Goal: Information Seeking & Learning: Learn about a topic

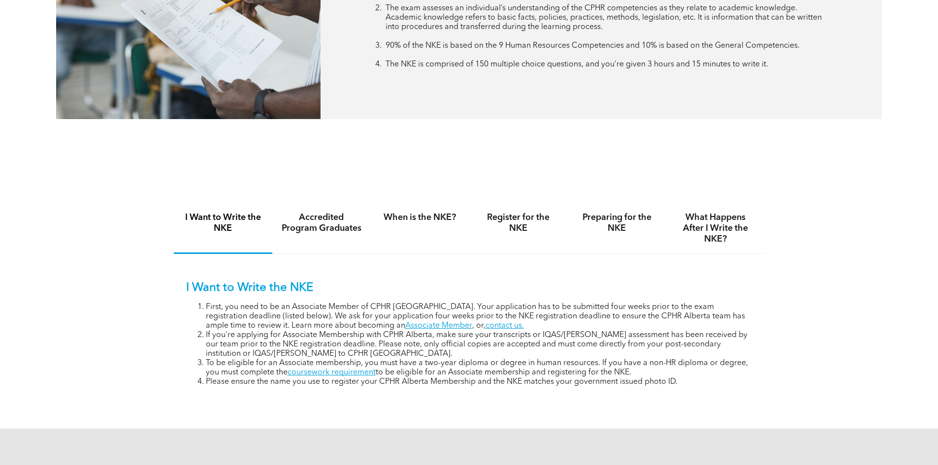
scroll to position [591, 0]
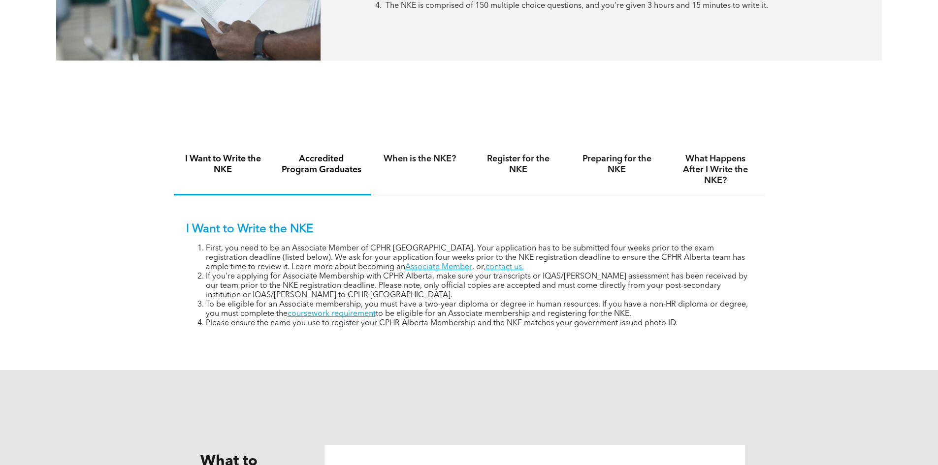
click at [334, 169] on h4 "Accredited Program Graduates" at bounding box center [321, 165] width 81 height 22
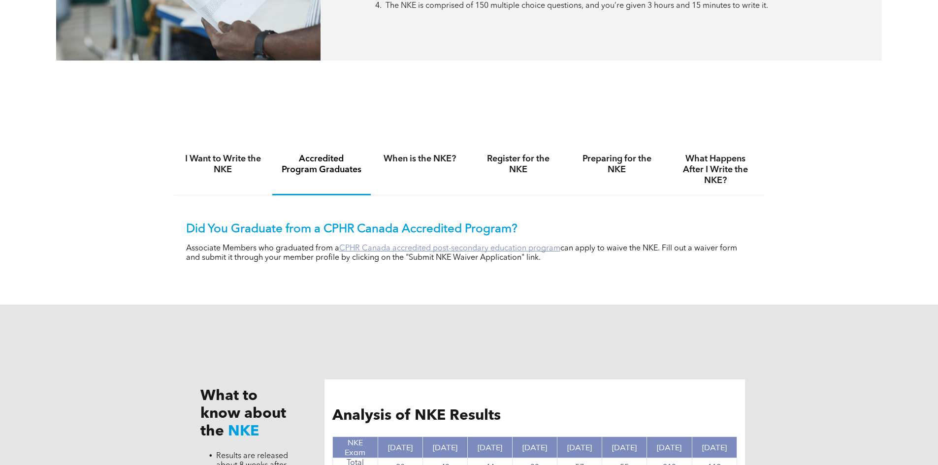
click at [463, 245] on link "CPHR Canada accredited post-secondary education program" at bounding box center [449, 249] width 221 height 8
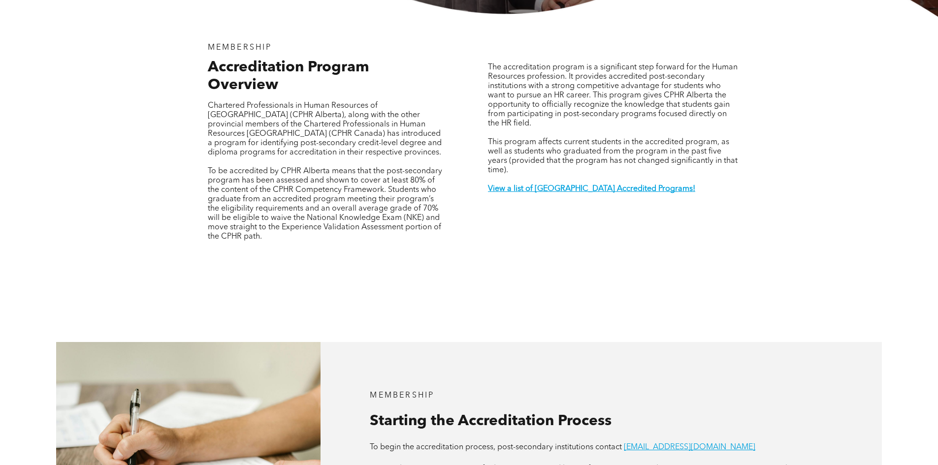
scroll to position [345, 0]
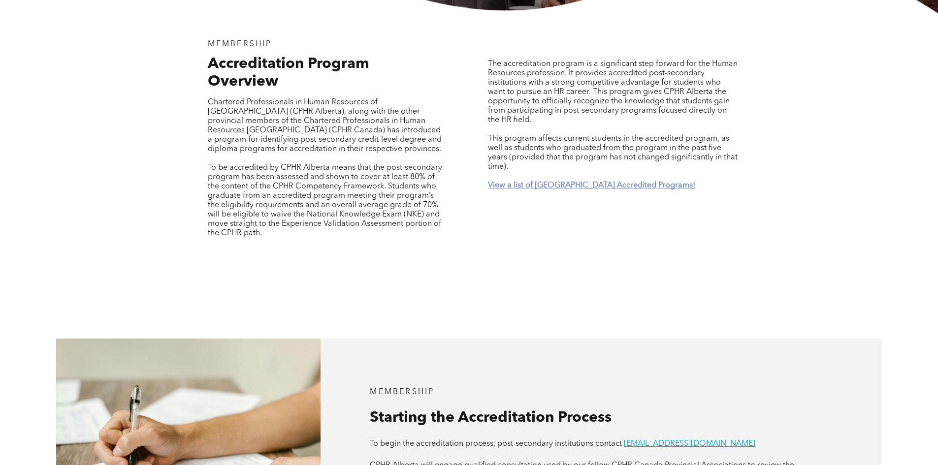
click at [525, 182] on strong "View a list of Alberta Accredited Programs!" at bounding box center [591, 186] width 207 height 8
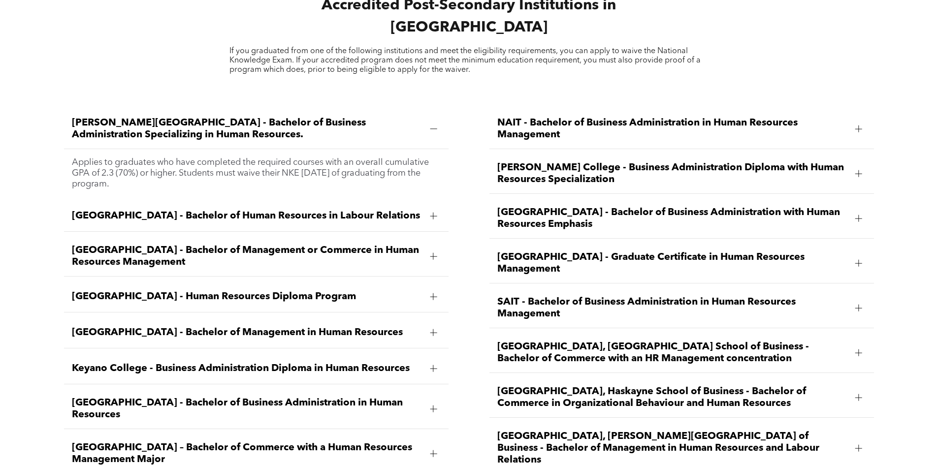
scroll to position [1453, 0]
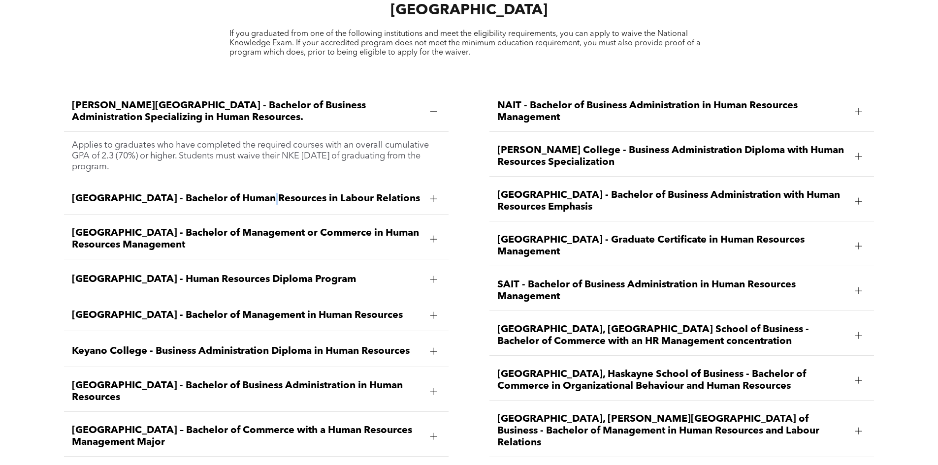
click at [256, 193] on span "Athabasca University - Bachelor of Human Resources in Labour Relations" at bounding box center [247, 199] width 350 height 12
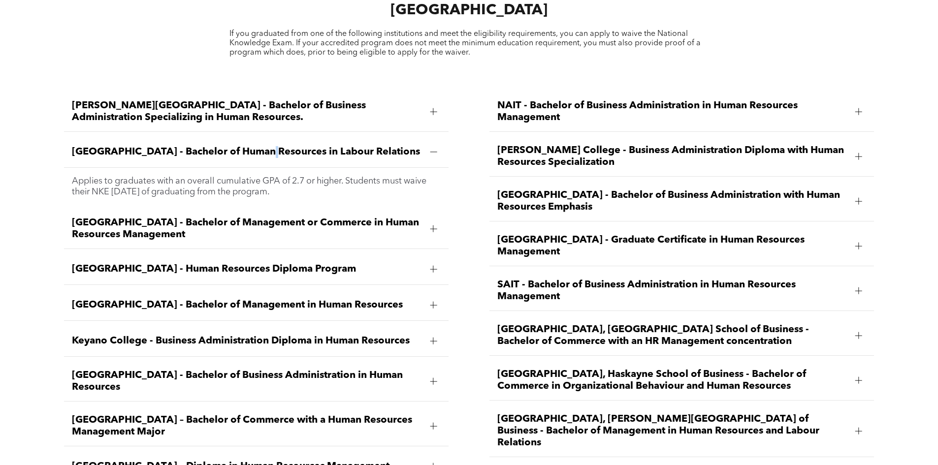
scroll to position [1502, 0]
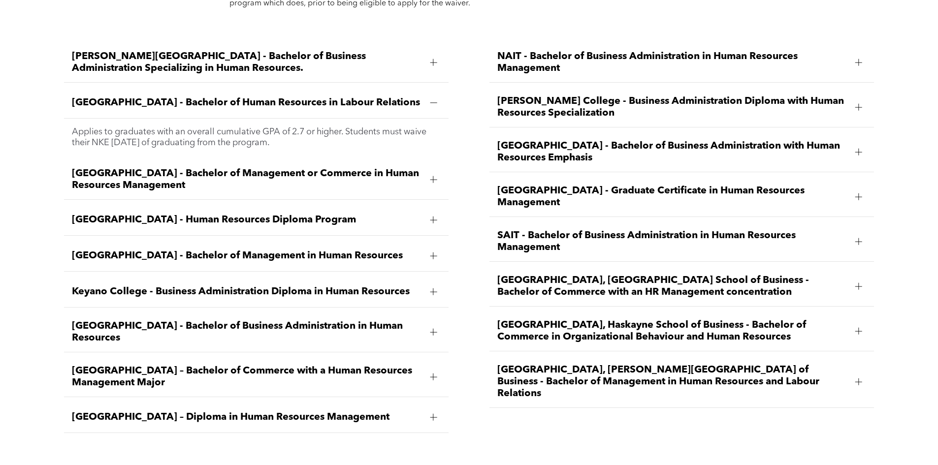
click at [124, 168] on span "Athabasca University - Bachelor of Management or Commerce in Human Resources Ma…" at bounding box center [247, 180] width 350 height 24
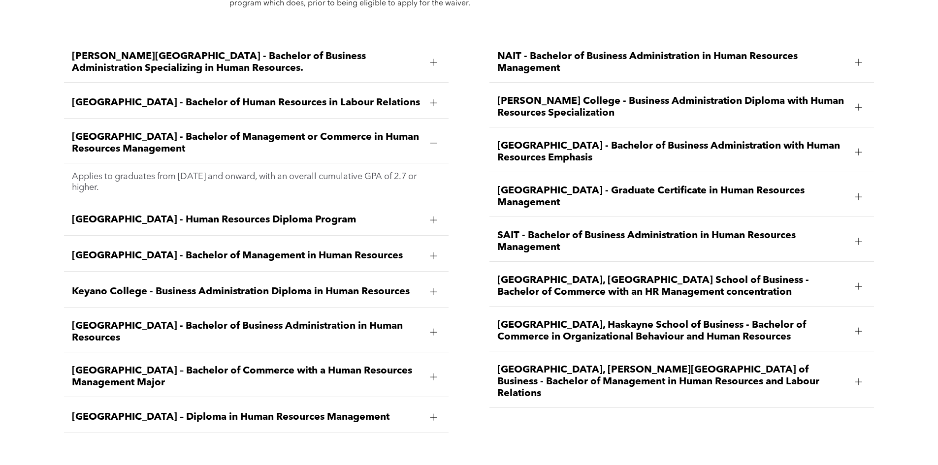
click at [132, 131] on span "Athabasca University - Bachelor of Management or Commerce in Human Resources Ma…" at bounding box center [247, 143] width 350 height 24
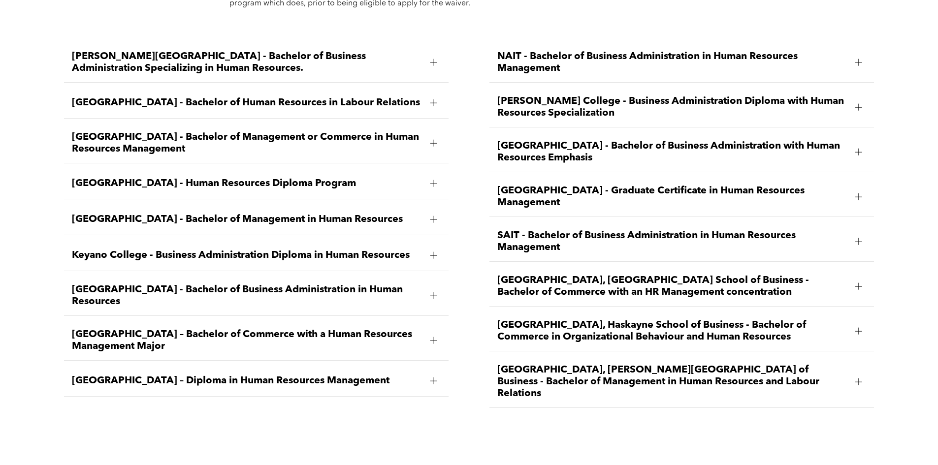
click at [151, 178] on span "Bow Valley College - Human Resources Diploma Program" at bounding box center [247, 184] width 350 height 12
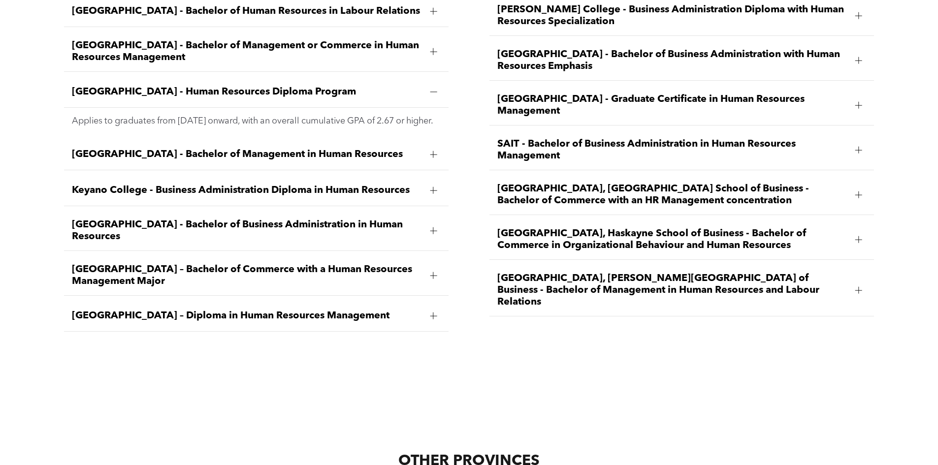
scroll to position [1601, 0]
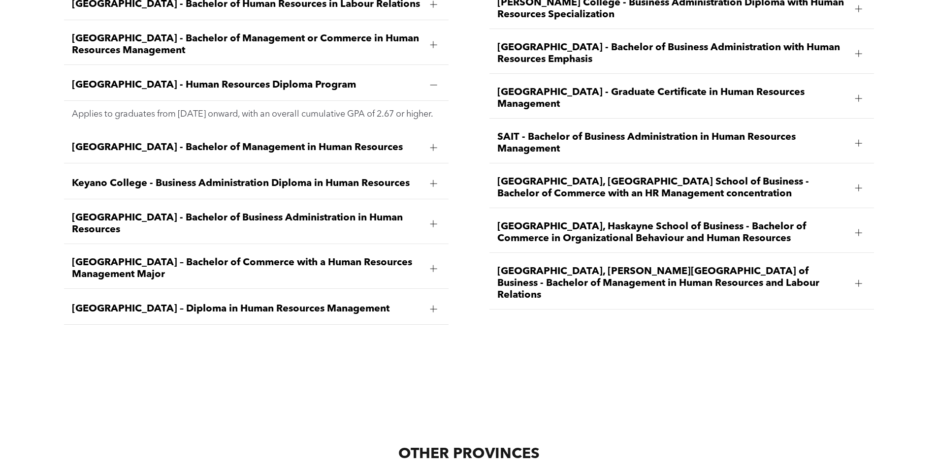
click at [307, 212] on span "Mount Royal University - Bachelor of Business Administration in Human Resources" at bounding box center [247, 224] width 350 height 24
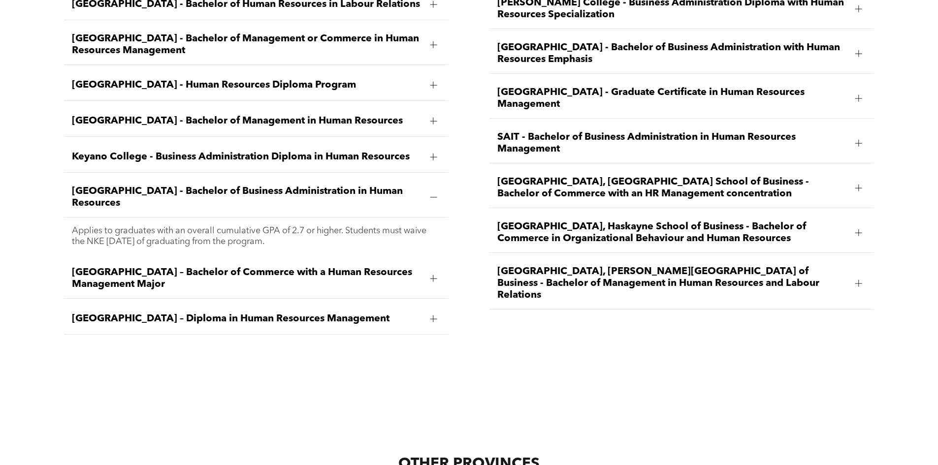
click at [305, 186] on span "Mount Royal University - Bachelor of Business Administration in Human Resources" at bounding box center [247, 198] width 350 height 24
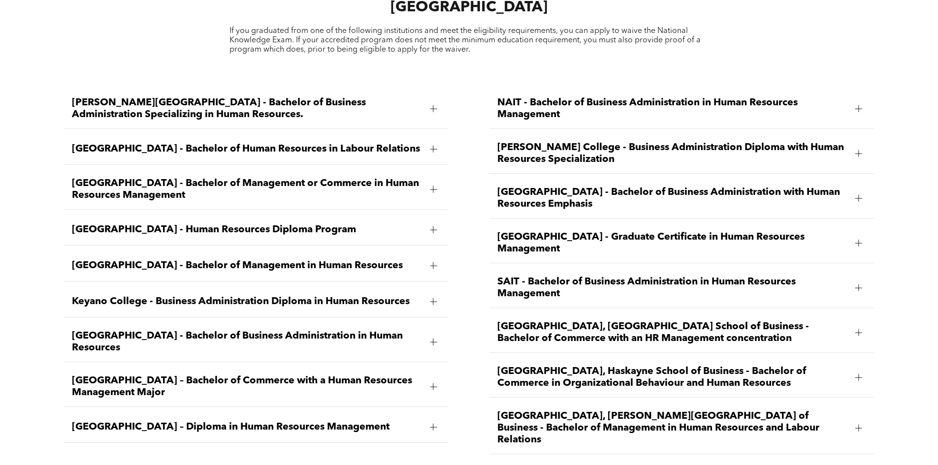
scroll to position [1453, 0]
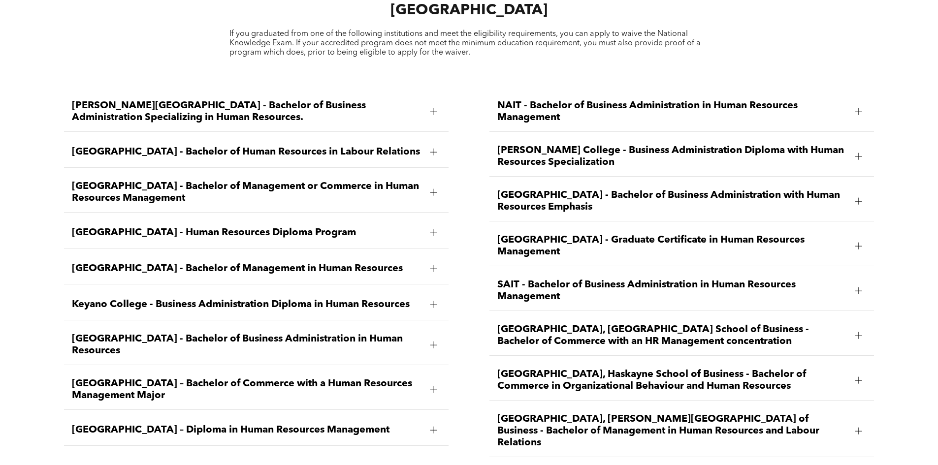
click at [600, 100] on span "NAIT - Bachelor of Business Administration in Human Resources Management" at bounding box center [672, 112] width 350 height 24
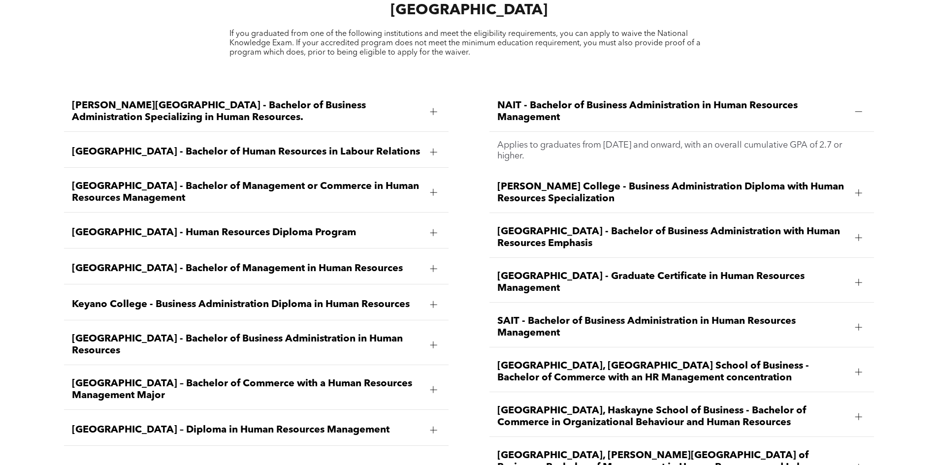
click at [600, 100] on span "NAIT - Bachelor of Business Administration in Human Resources Management" at bounding box center [672, 112] width 350 height 24
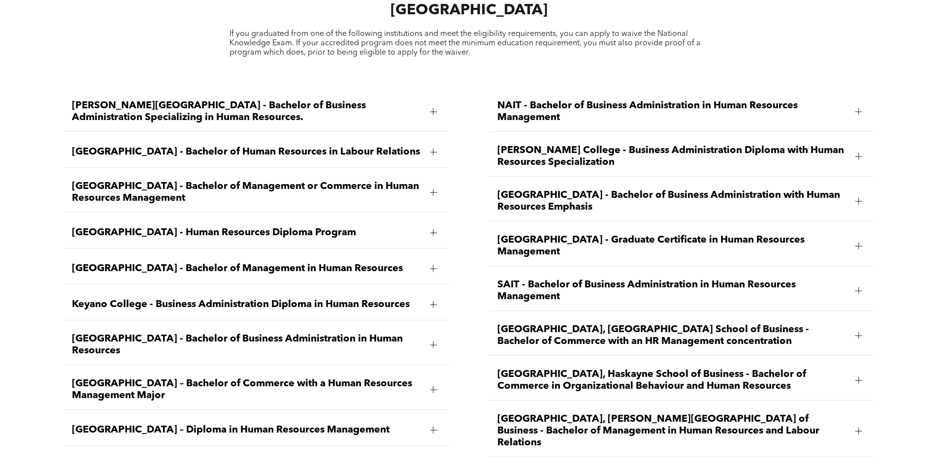
click at [601, 145] on span "Norquest College - Business Administration Diploma with Human Resources Special…" at bounding box center [672, 157] width 350 height 24
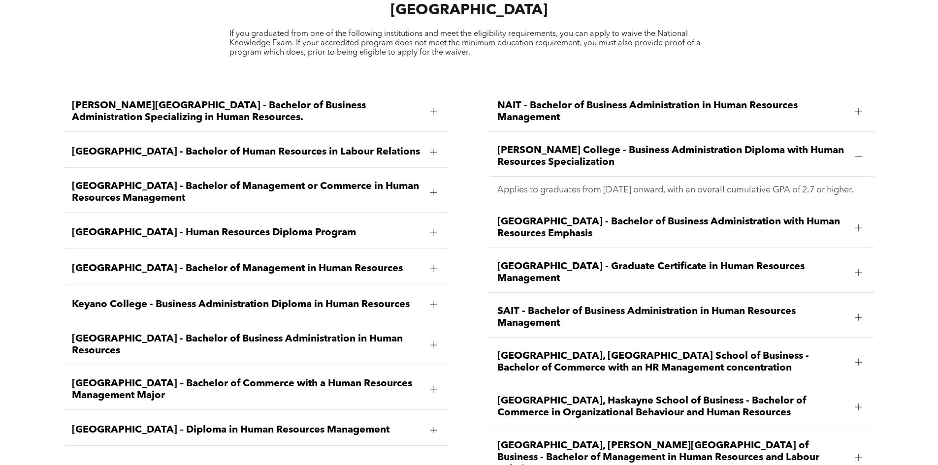
click at [600, 145] on span "Norquest College - Business Administration Diploma with Human Resources Special…" at bounding box center [672, 157] width 350 height 24
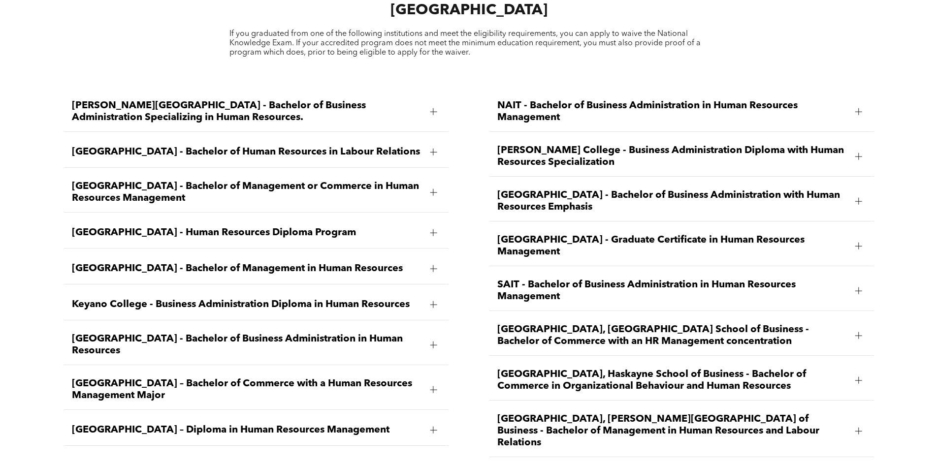
click at [680, 324] on span "University of Alberta, Alberta School of Business - Bachelor of Commerce with a…" at bounding box center [672, 336] width 350 height 24
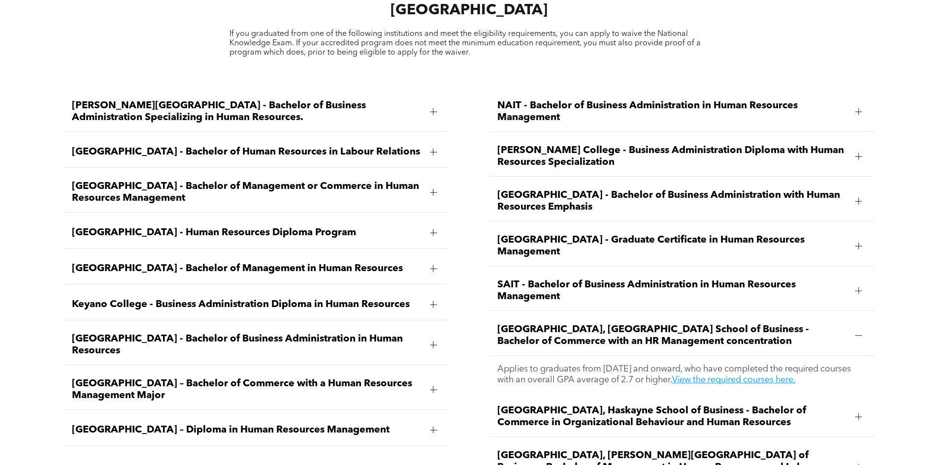
click at [678, 324] on span "University of Alberta, Alberta School of Business - Bachelor of Commerce with a…" at bounding box center [672, 336] width 350 height 24
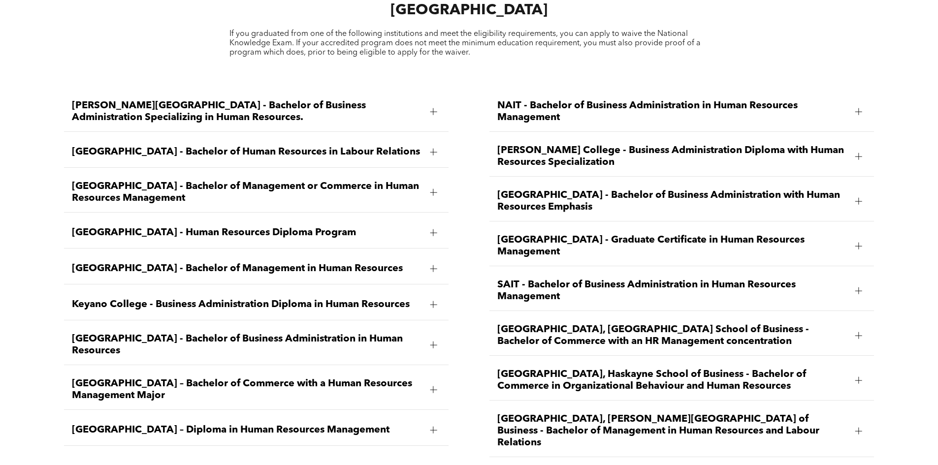
click at [738, 369] on span "University of Calgary, Haskayne School of Business - Bachelor of Commerce in Or…" at bounding box center [672, 381] width 350 height 24
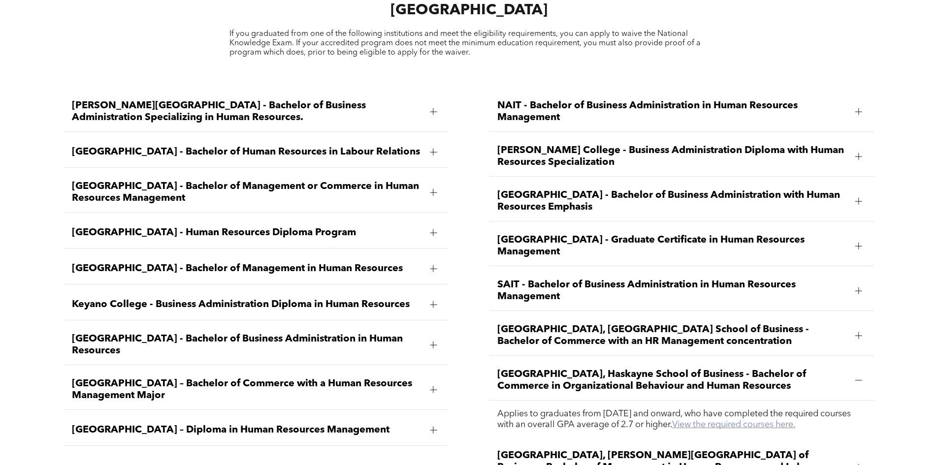
click at [775, 420] on link "View the required courses here." at bounding box center [734, 424] width 124 height 9
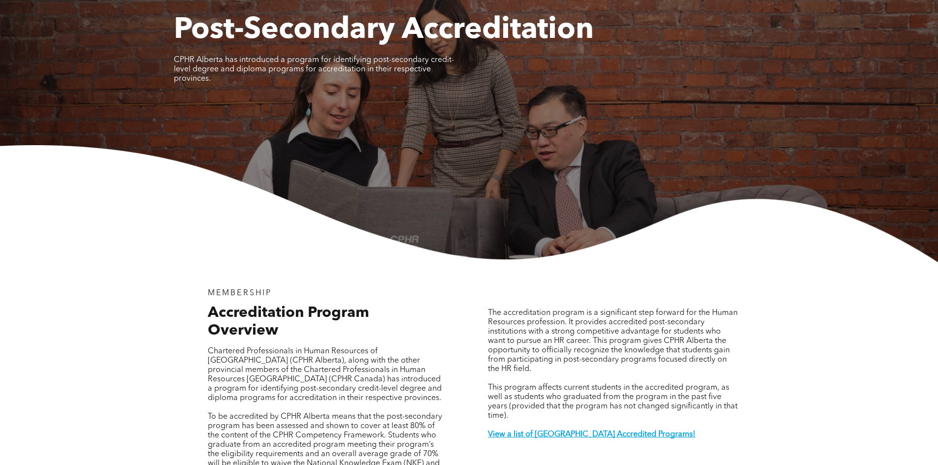
scroll to position [0, 0]
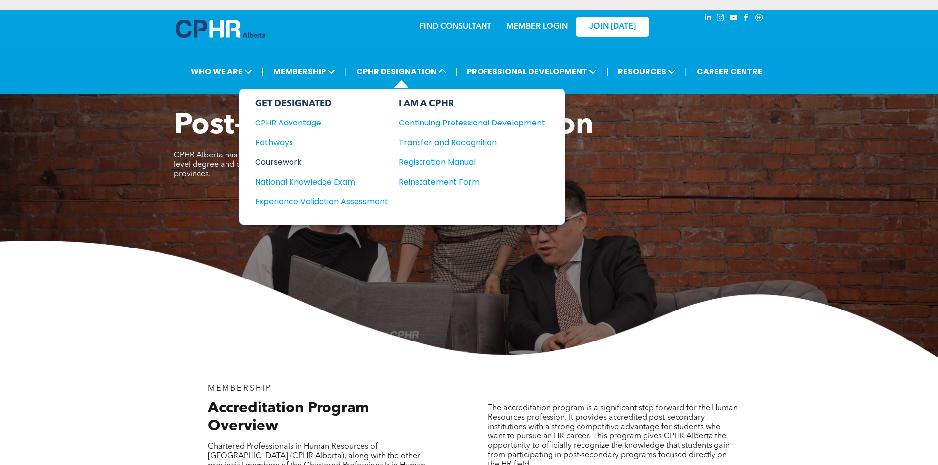
click at [283, 161] on div "Coursework" at bounding box center [315, 162] width 120 height 12
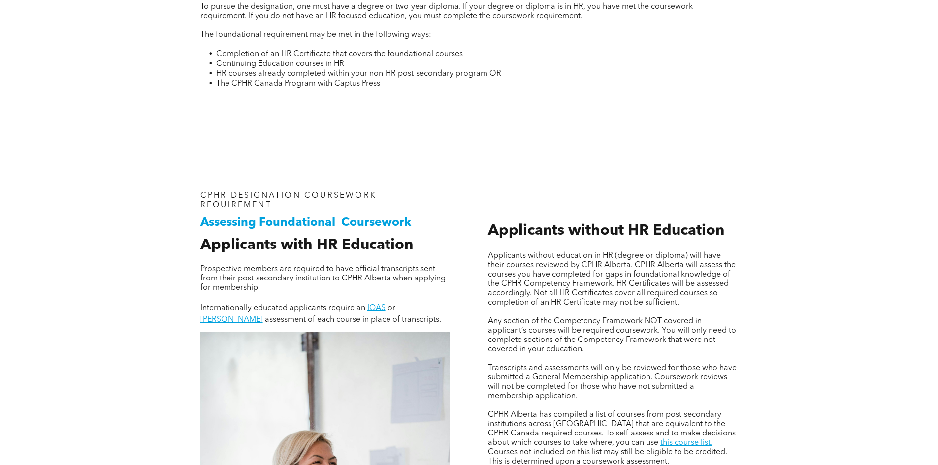
scroll to position [542, 0]
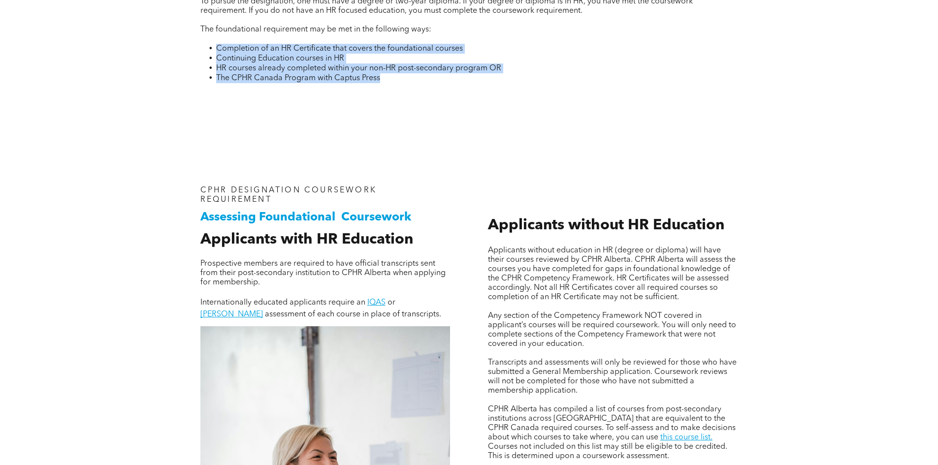
drag, startPoint x: 400, startPoint y: 80, endPoint x: 207, endPoint y: 51, distance: 195.7
click at [207, 51] on ul "Completion of an HR Certificate that covers the foundational courses Continuing…" at bounding box center [469, 63] width 538 height 39
click at [308, 68] on span "HR courses already completed within your non-HR post-secondary program OR" at bounding box center [358, 68] width 285 height 8
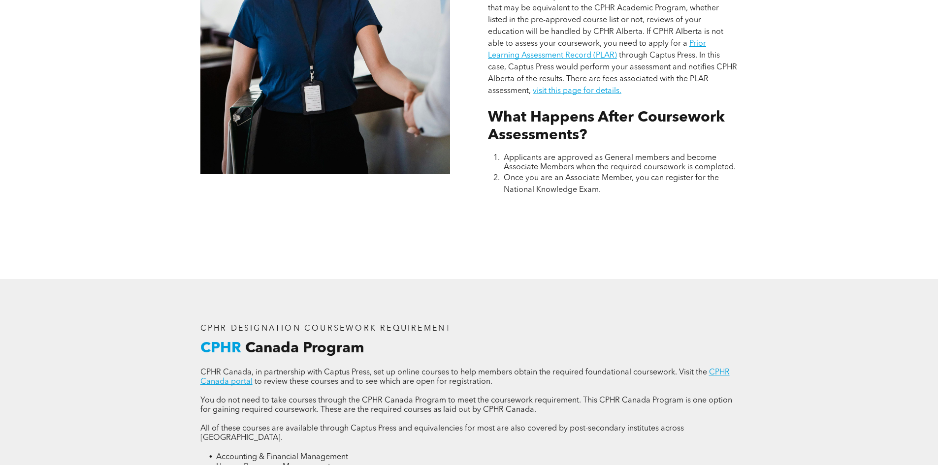
scroll to position [1083, 0]
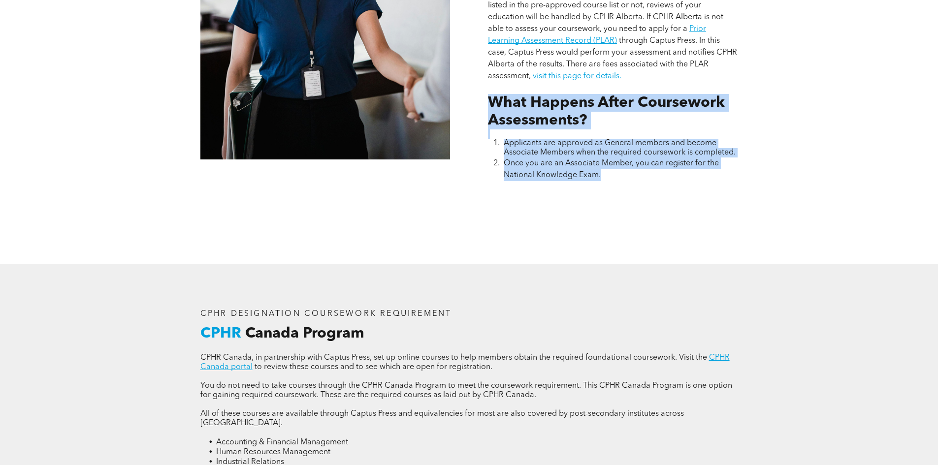
drag, startPoint x: 668, startPoint y: 172, endPoint x: 487, endPoint y: 99, distance: 195.1
click at [727, 172] on li "Once you are an Associate Member, you can register for the National Knowledge E…" at bounding box center [621, 170] width 234 height 24
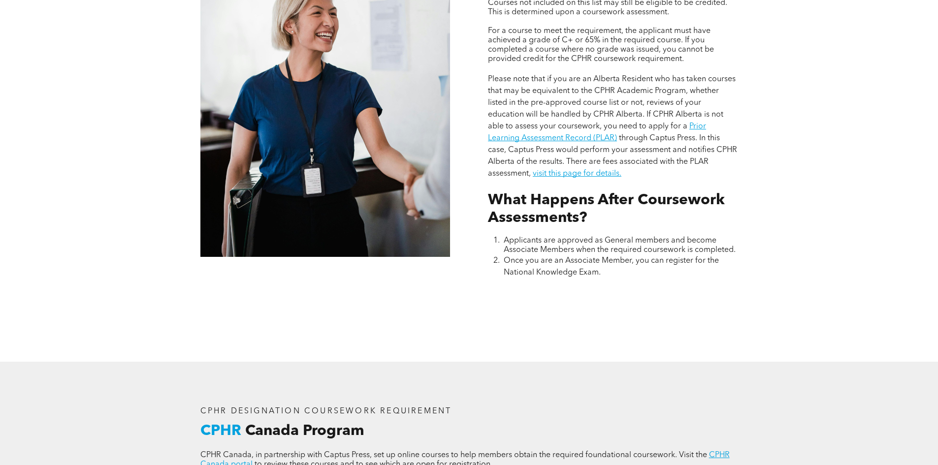
scroll to position [985, 0]
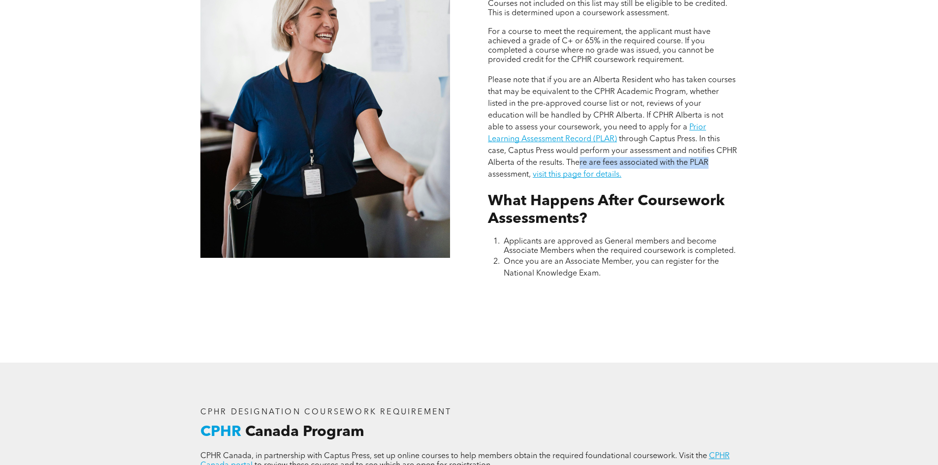
drag, startPoint x: 708, startPoint y: 164, endPoint x: 577, endPoint y: 156, distance: 131.2
click at [577, 156] on p "Please note that if you are an Alberta Resident who has taken courses that may …" at bounding box center [613, 127] width 250 height 106
click at [695, 171] on p "Please note that if you are an Alberta Resident who has taken courses that may …" at bounding box center [613, 127] width 250 height 106
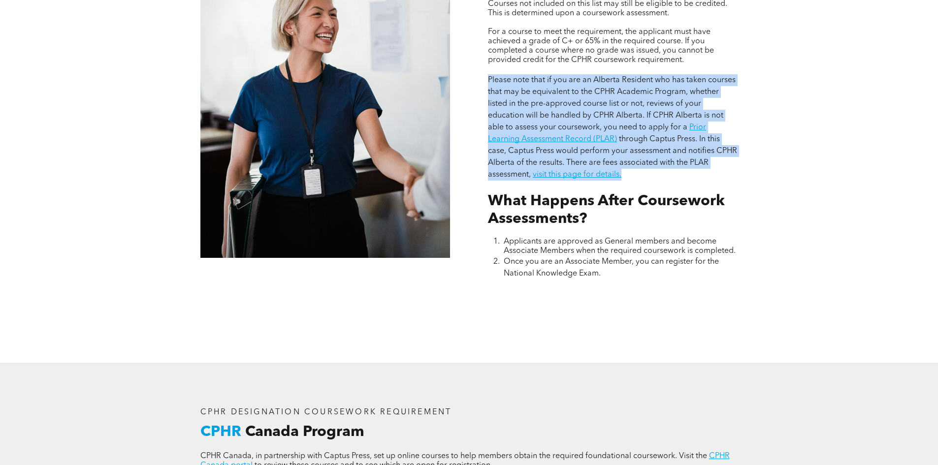
drag, startPoint x: 734, startPoint y: 171, endPoint x: 495, endPoint y: 83, distance: 254.7
click at [489, 77] on p "Please note that if you are an Alberta Resident who has taken courses that may …" at bounding box center [613, 127] width 250 height 106
click at [499, 84] on p "Please note that if you are an Alberta Resident who has taken courses that may …" at bounding box center [613, 127] width 250 height 106
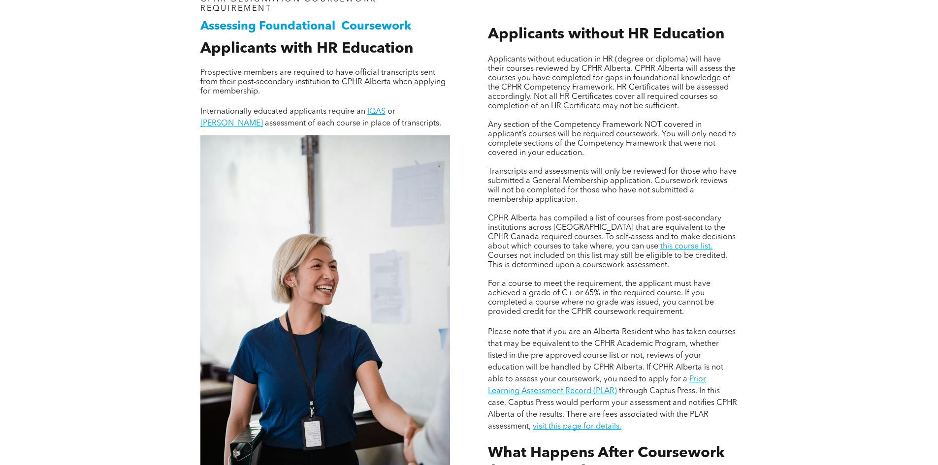
scroll to position [689, 0]
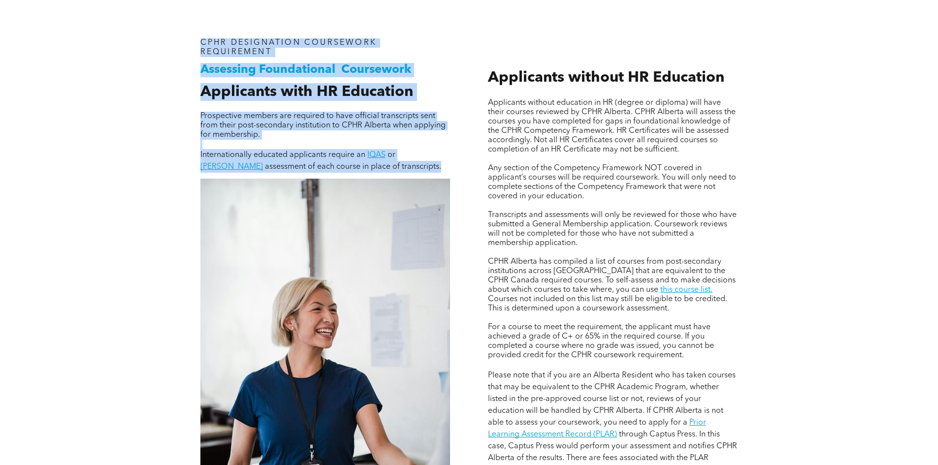
drag, startPoint x: 444, startPoint y: 167, endPoint x: 195, endPoint y: 69, distance: 266.8
click at [195, 69] on div "Assessing Foundational Coursework CPHR DESIGNATION COURSEWORK REQUIREMENT Appli…" at bounding box center [324, 307] width 265 height 553
click at [455, 91] on div "Assessing Foundational Coursework CPHR DESIGNATION COURSEWORK REQUIREMENT Appli…" at bounding box center [324, 307] width 265 height 553
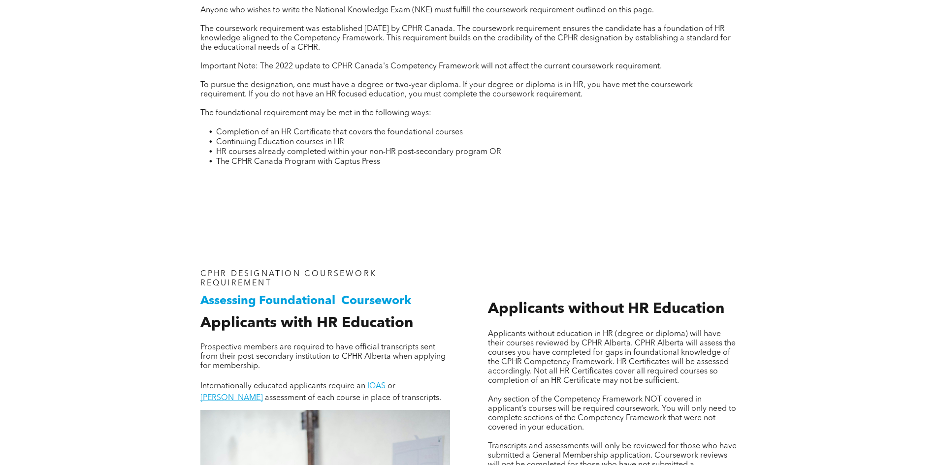
scroll to position [443, 0]
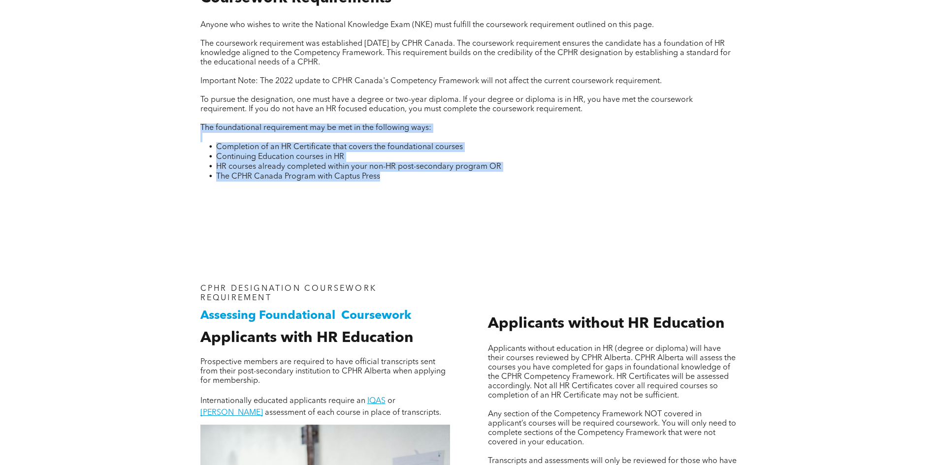
drag, startPoint x: 480, startPoint y: 178, endPoint x: 199, endPoint y: 127, distance: 285.3
click at [199, 127] on div "CPHR DESIGNATION COURSEWORK REQUIREMENT Coursework Requirements Anyone who wish…" at bounding box center [468, 83] width 553 height 237
click at [483, 176] on li "The CPHR Canada Program with Captus Press" at bounding box center [477, 177] width 522 height 10
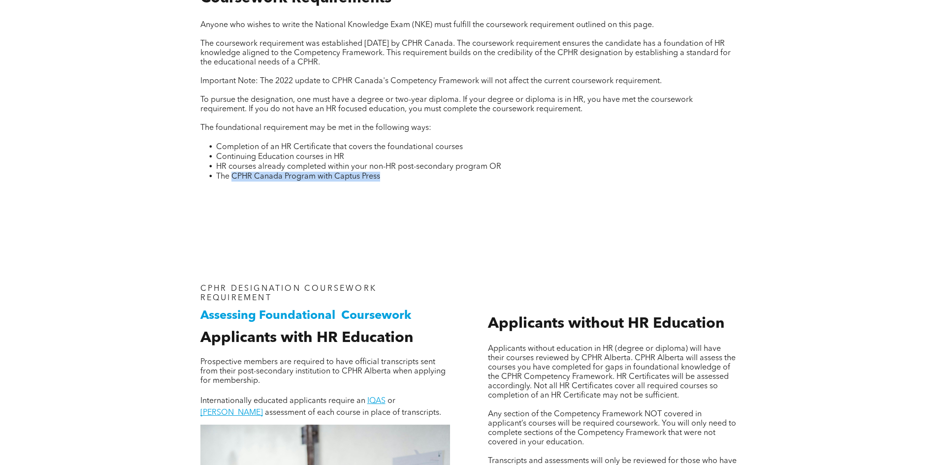
drag, startPoint x: 388, startPoint y: 175, endPoint x: 234, endPoint y: 178, distance: 154.1
click at [234, 178] on li "The CPHR Canada Program with Captus Press" at bounding box center [477, 177] width 522 height 10
copy span "CPHR Canada Program with Captus Press"
